Goal: Task Accomplishment & Management: Manage account settings

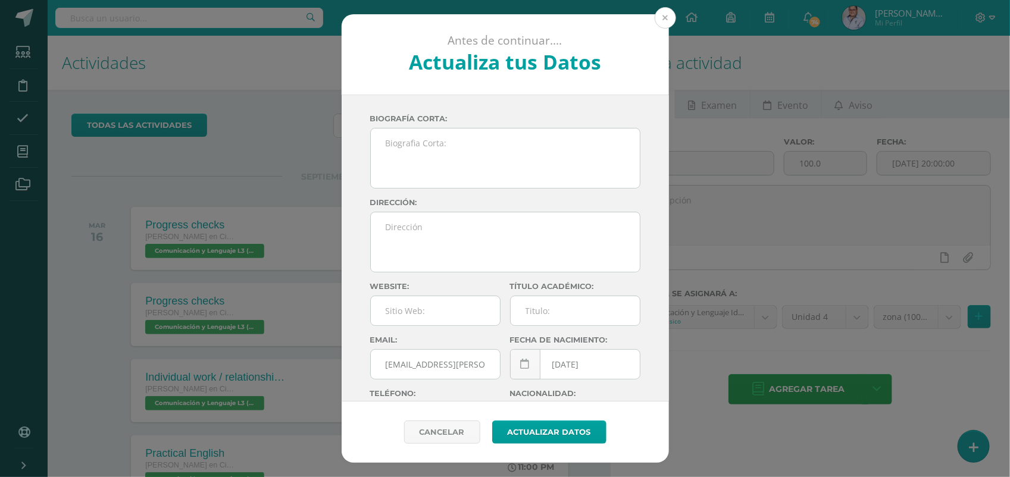
click at [664, 24] on button at bounding box center [665, 17] width 21 height 21
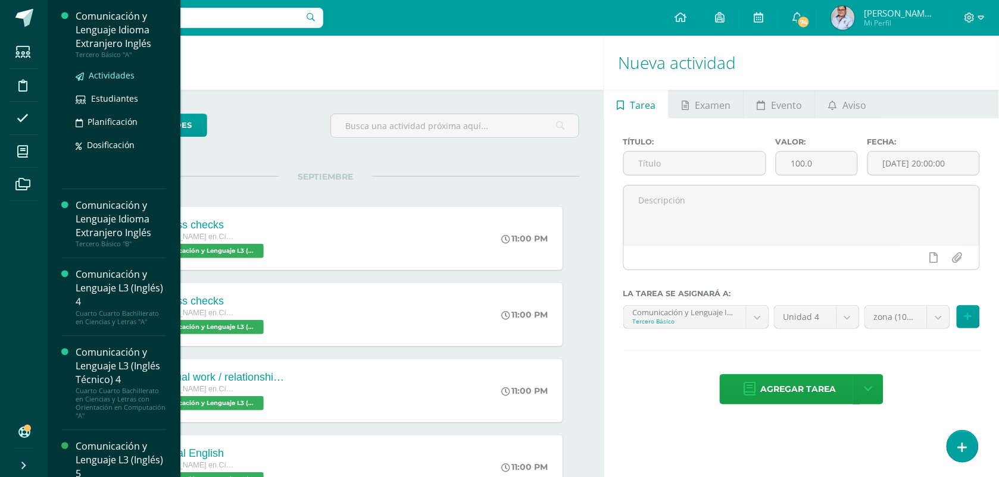
click at [101, 77] on span "Actividades" at bounding box center [112, 75] width 46 height 11
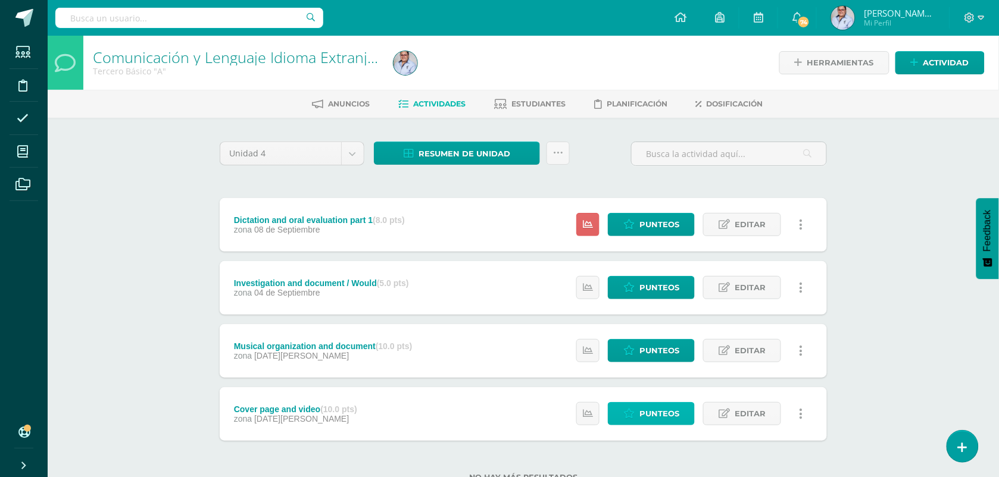
click at [649, 411] on span "Punteos" at bounding box center [659, 414] width 40 height 22
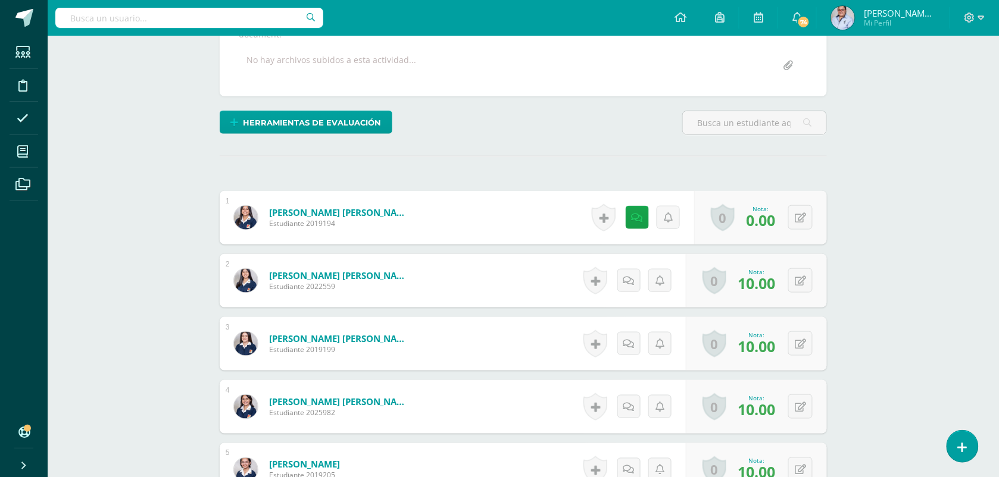
scroll to position [225, 0]
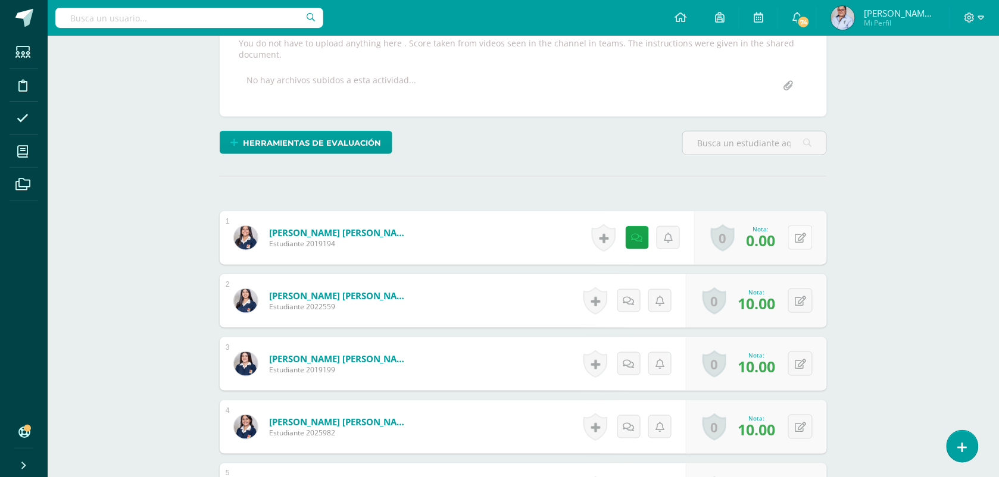
click at [803, 245] on button at bounding box center [800, 238] width 24 height 24
type input "6"
click at [786, 245] on link at bounding box center [777, 242] width 24 height 24
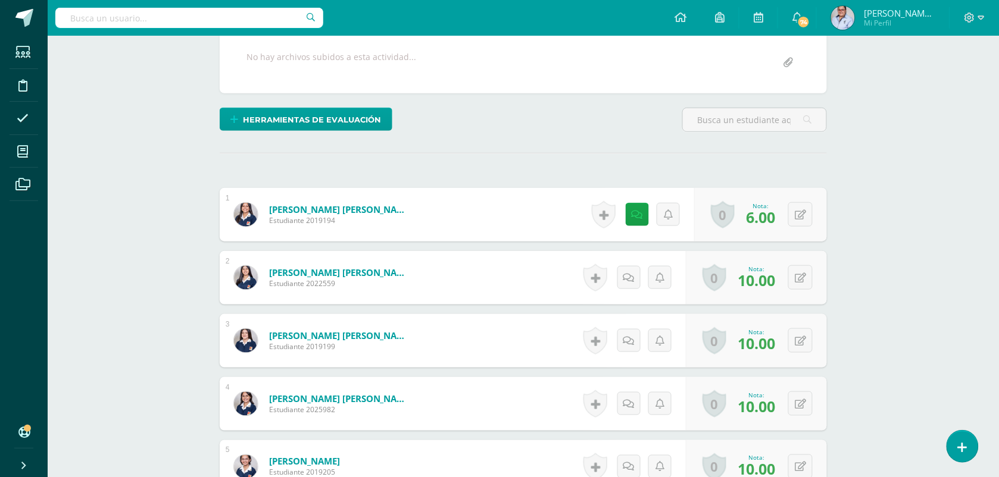
scroll to position [146, 0]
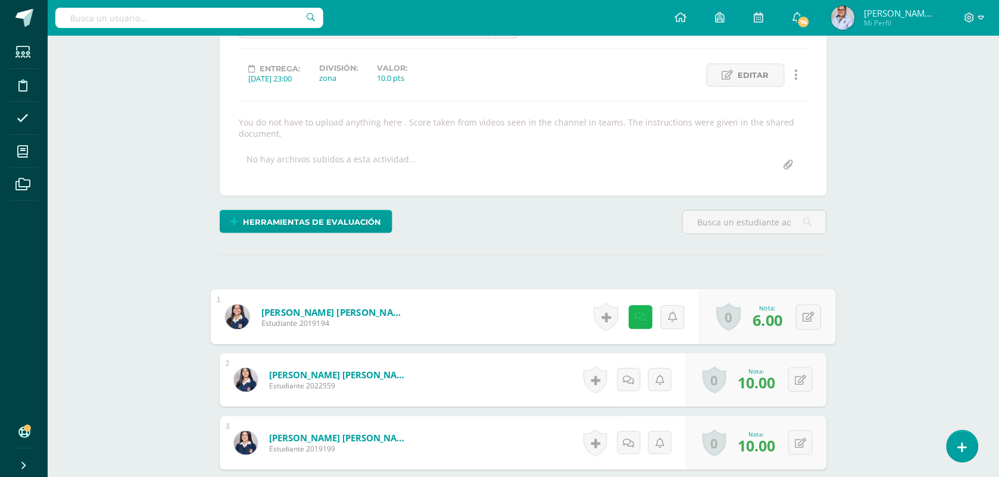
click at [634, 315] on icon at bounding box center [640, 317] width 12 height 10
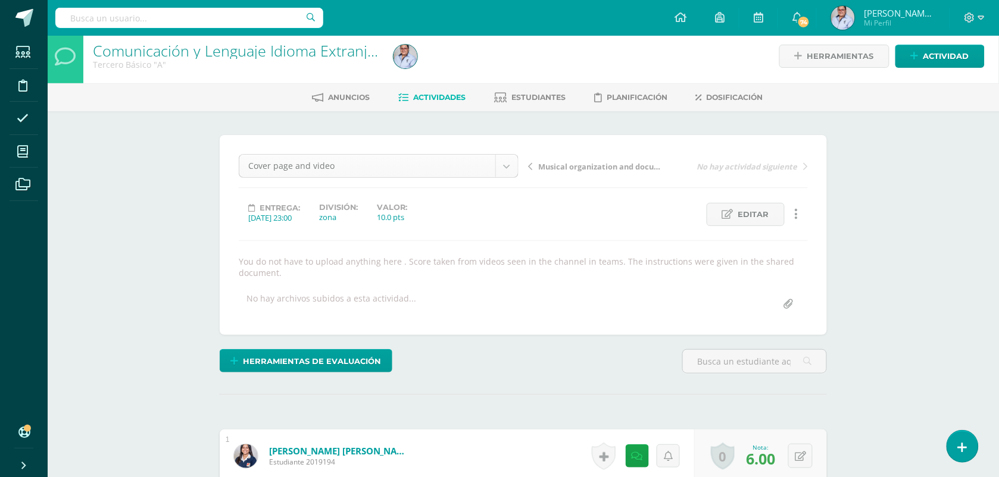
scroll to position [0, 0]
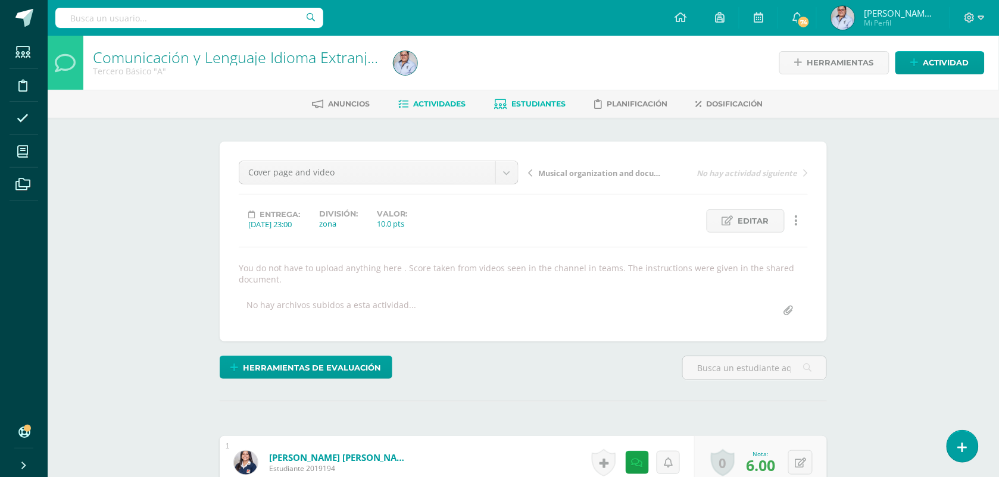
click at [545, 105] on span "Estudiantes" at bounding box center [538, 103] width 54 height 9
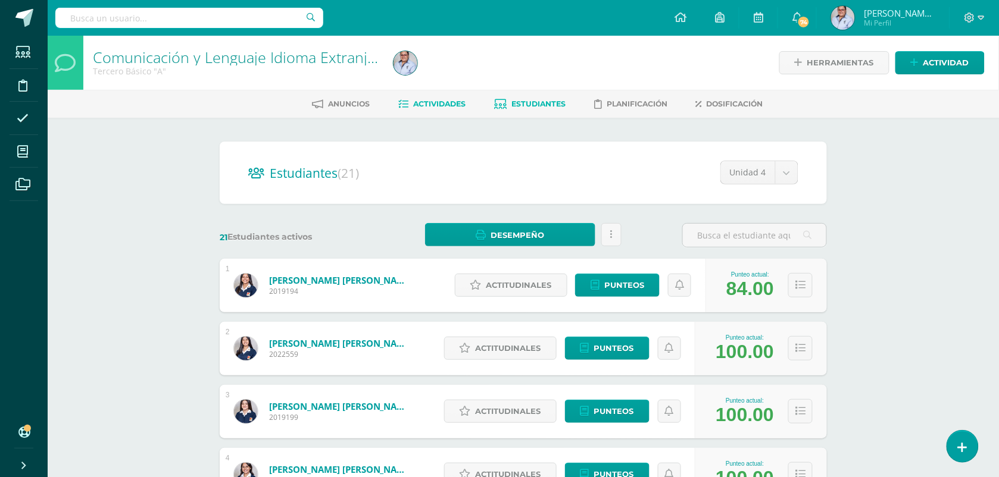
click at [454, 105] on span "Actividades" at bounding box center [439, 103] width 52 height 9
